Goal: Transaction & Acquisition: Obtain resource

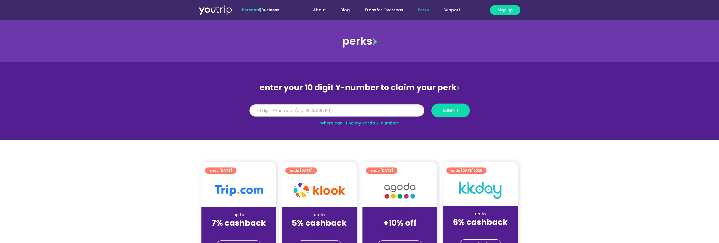
click at [280, 110] on input "Y Number" at bounding box center [336, 110] width 175 height 12
type input "8175365616"
click at [431, 103] on button "submit" at bounding box center [450, 110] width 38 height 14
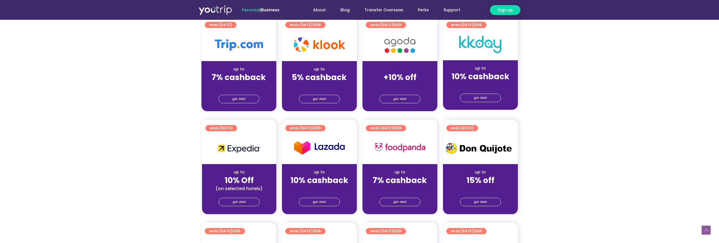
scroll to position [141, 0]
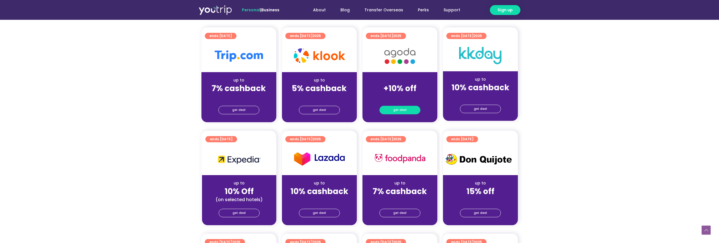
click at [393, 107] on link "get deal" at bounding box center [399, 110] width 41 height 8
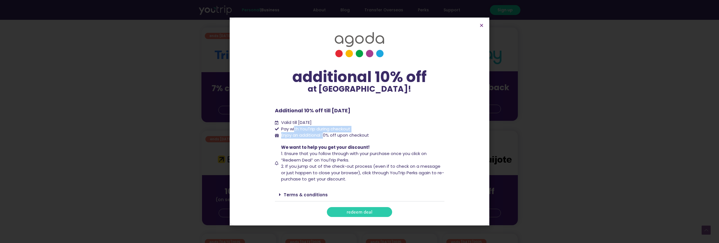
drag, startPoint x: 295, startPoint y: 129, endPoint x: 325, endPoint y: 133, distance: 30.2
click at [325, 133] on ul "Valid till [DATE] Pay with YouTrip during checkout Enjoy an additional 10% off …" at bounding box center [360, 128] width 170 height 19
click at [325, 133] on span "Enjoy an additional 10% off upon checkout" at bounding box center [325, 135] width 88 height 6
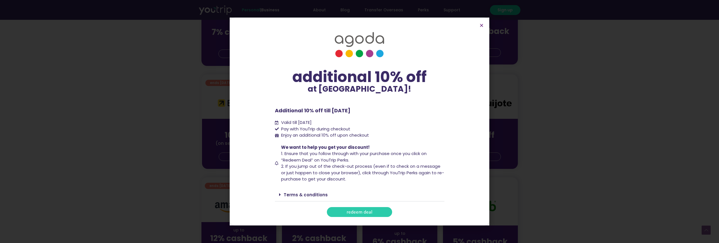
scroll to position [198, 0]
click at [361, 214] on span "redeem deal" at bounding box center [360, 212] width 26 height 4
